Goal: Task Accomplishment & Management: Use online tool/utility

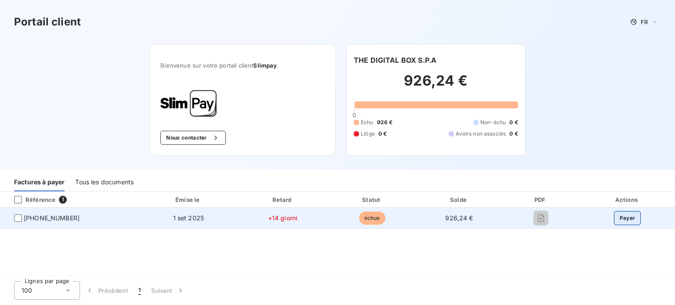
click at [625, 213] on button "Payer" at bounding box center [627, 218] width 27 height 14
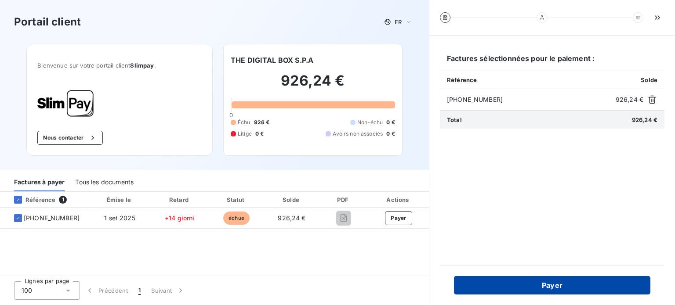
click at [551, 287] on button "Payer" at bounding box center [552, 285] width 196 height 18
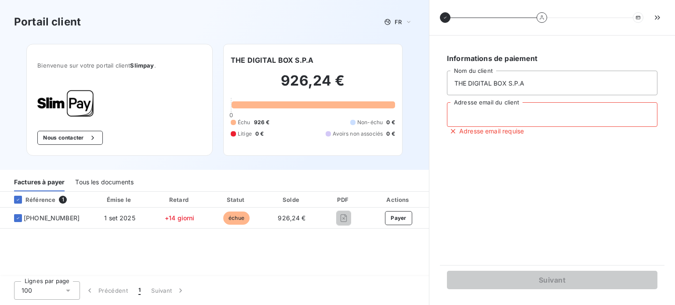
click at [457, 111] on input "Adresse email du client" at bounding box center [552, 114] width 210 height 25
type input "a"
